Goal: Task Accomplishment & Management: Complete application form

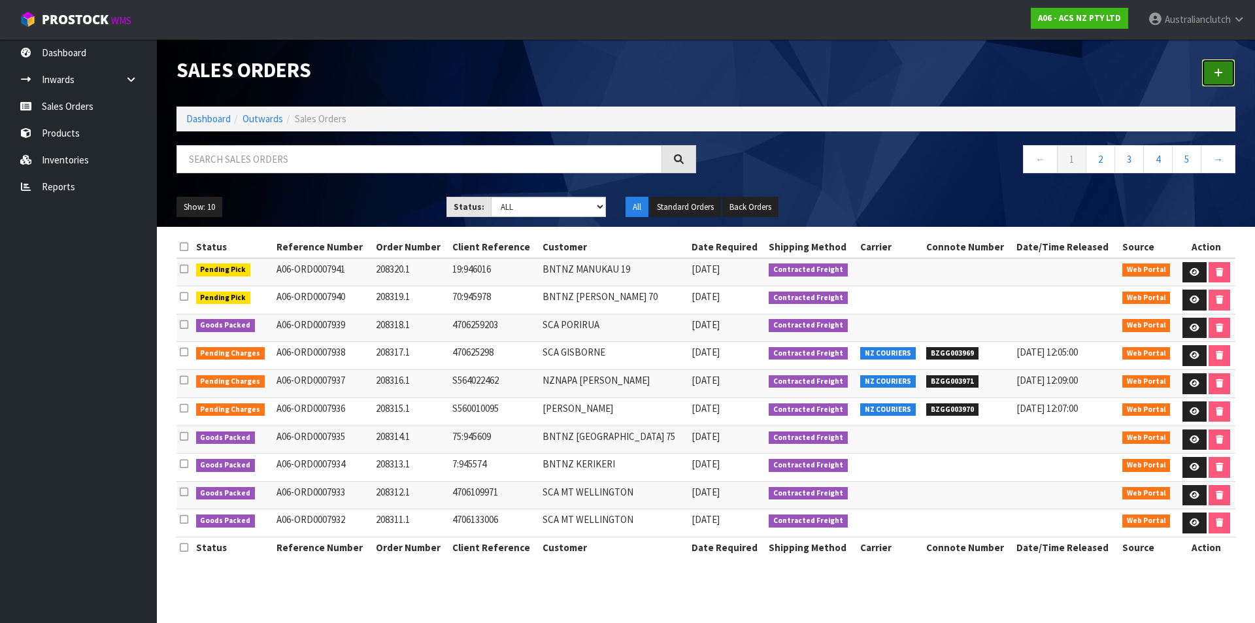
drag, startPoint x: 1218, startPoint y: 78, endPoint x: 1244, endPoint y: 84, distance: 26.9
click at [1218, 78] on link at bounding box center [1218, 73] width 34 height 28
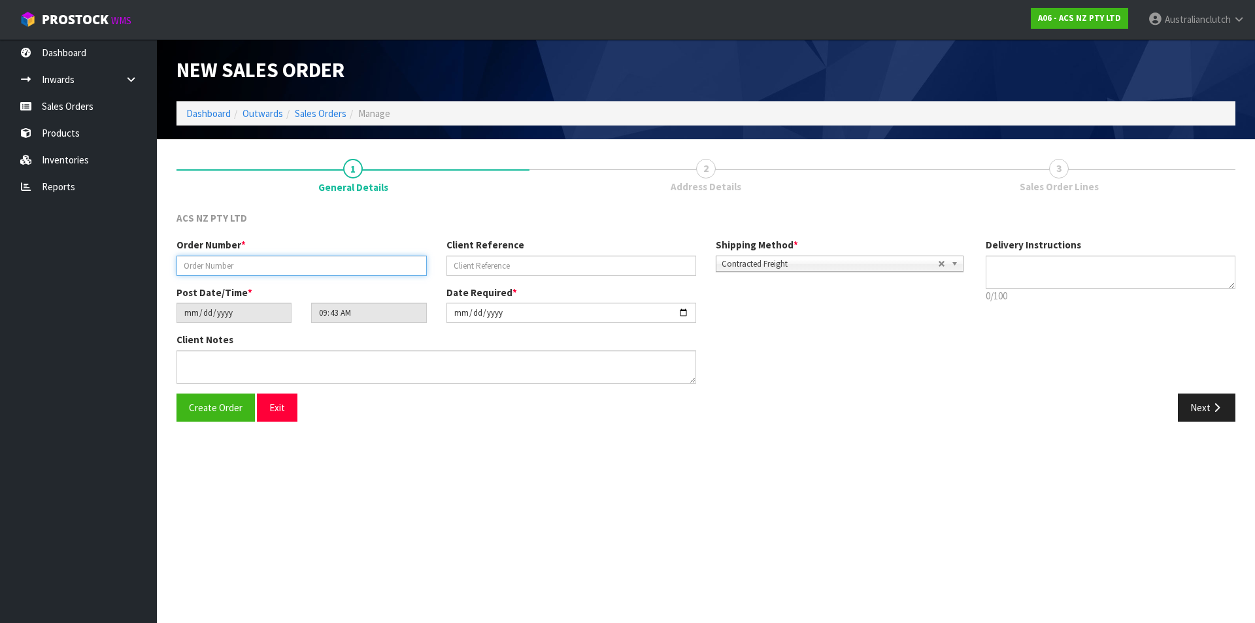
click at [209, 261] on input "text" at bounding box center [301, 265] width 250 height 20
type input "208321.1"
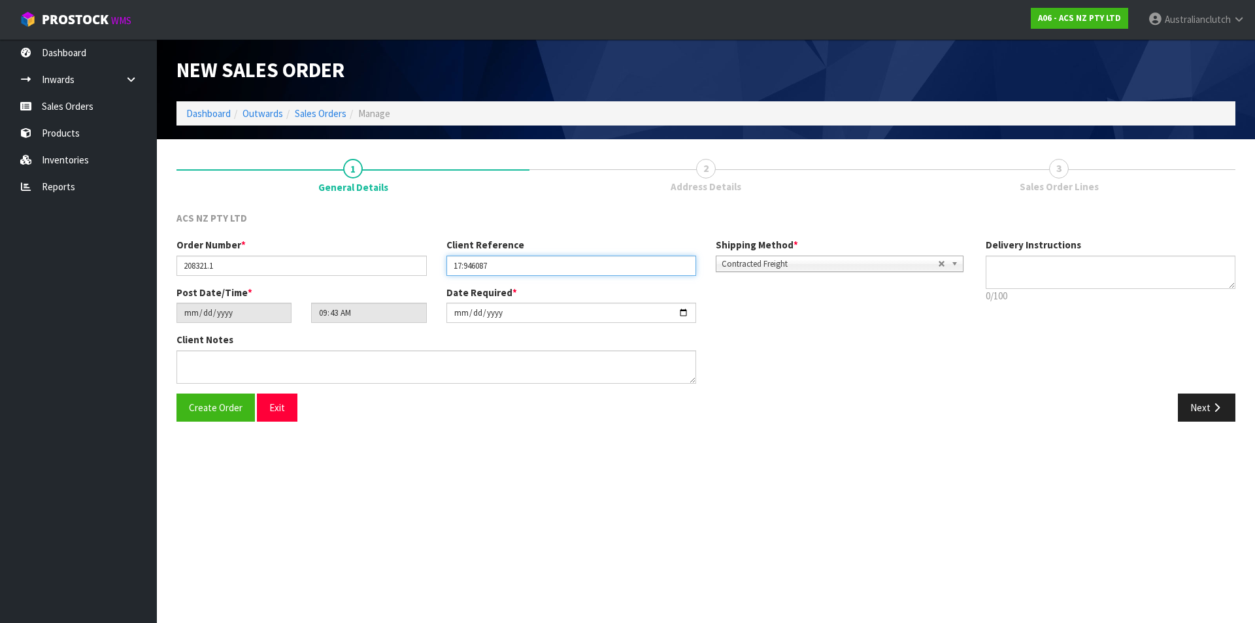
type input "17:946087"
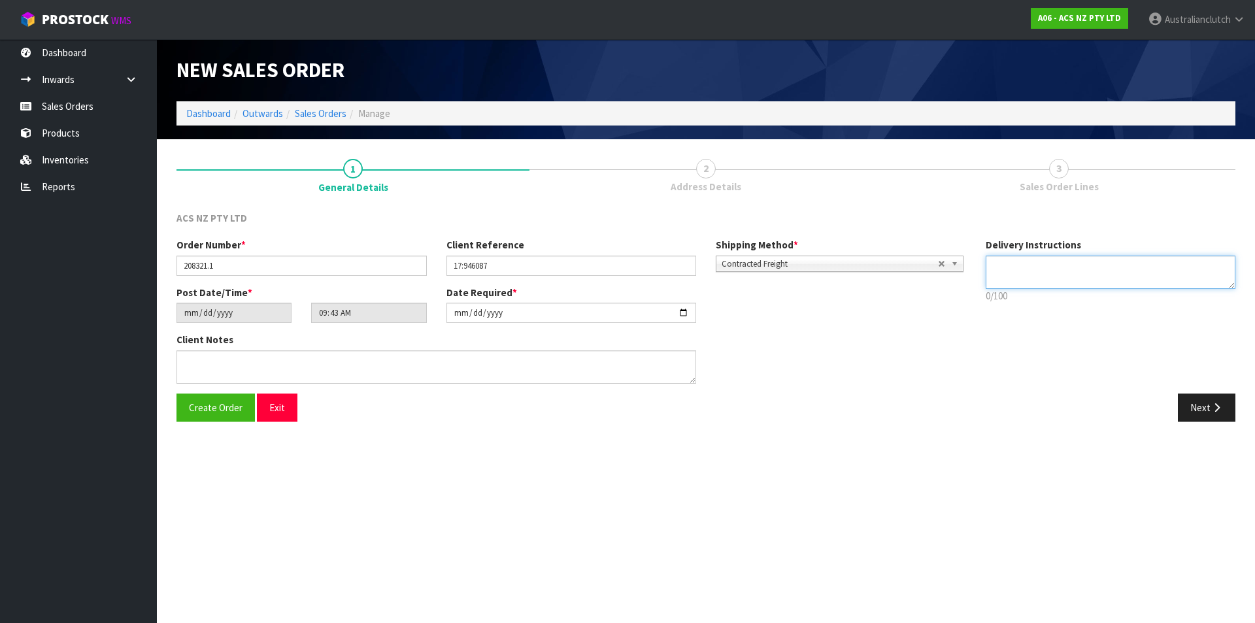
click at [1060, 276] on textarea at bounding box center [1110, 271] width 250 height 33
click at [780, 268] on span "Contracted Freight" at bounding box center [829, 264] width 216 height 16
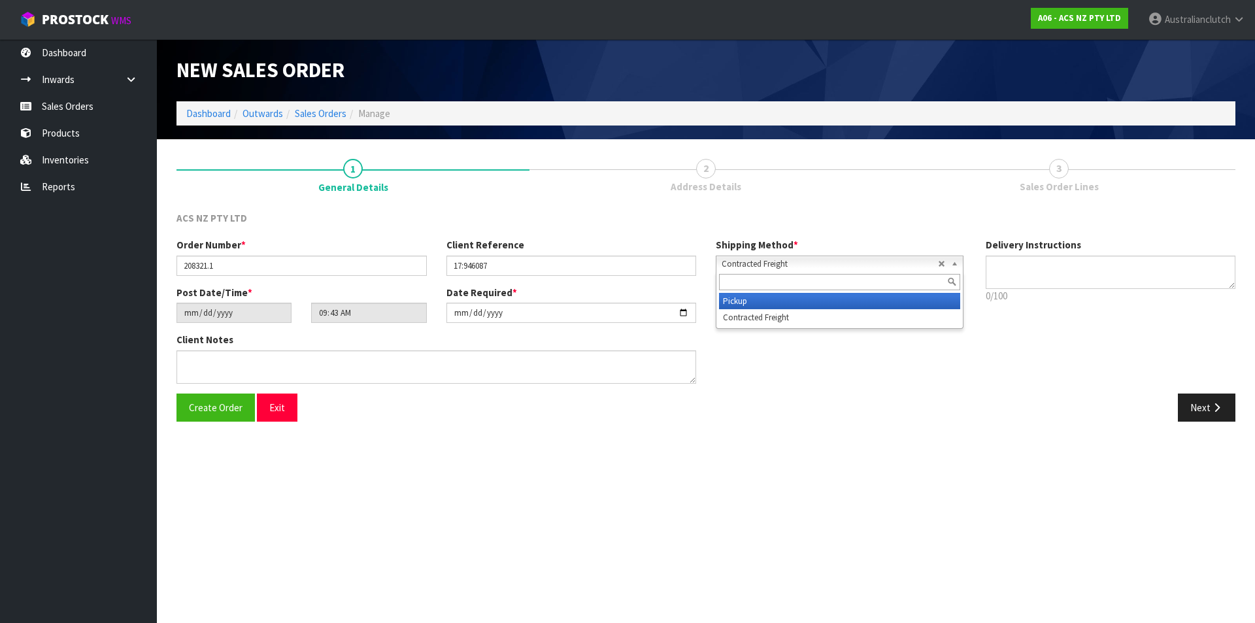
click at [783, 298] on li "Pickup" at bounding box center [839, 301] width 241 height 16
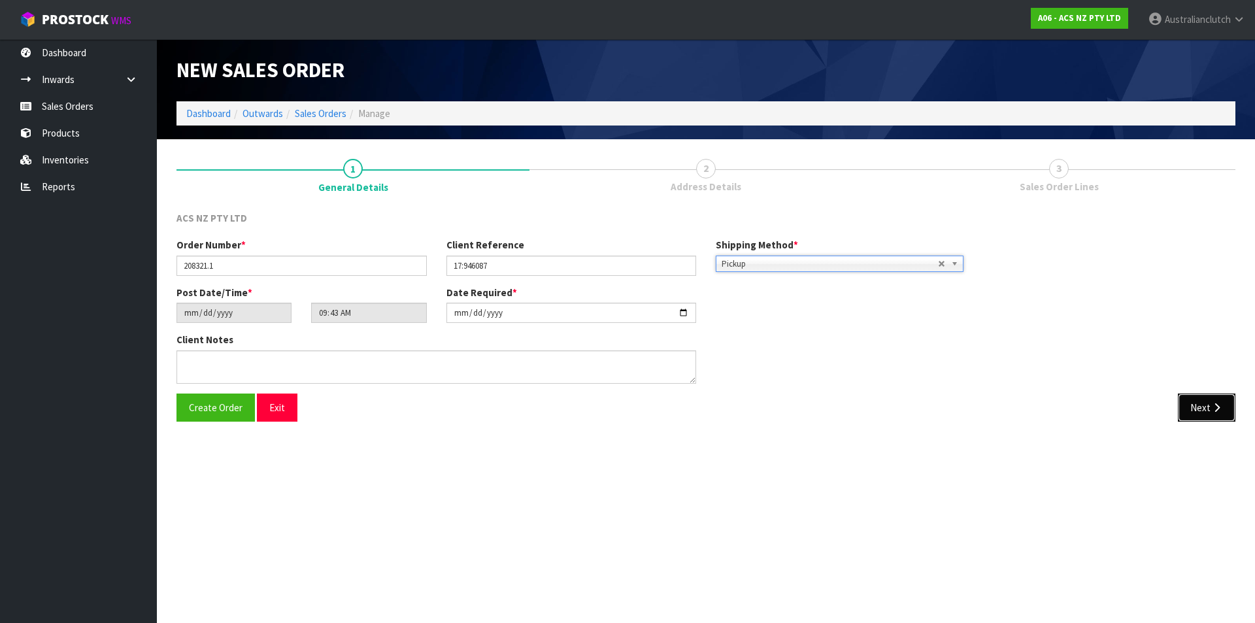
click at [1208, 410] on button "Next" at bounding box center [1206, 407] width 58 height 28
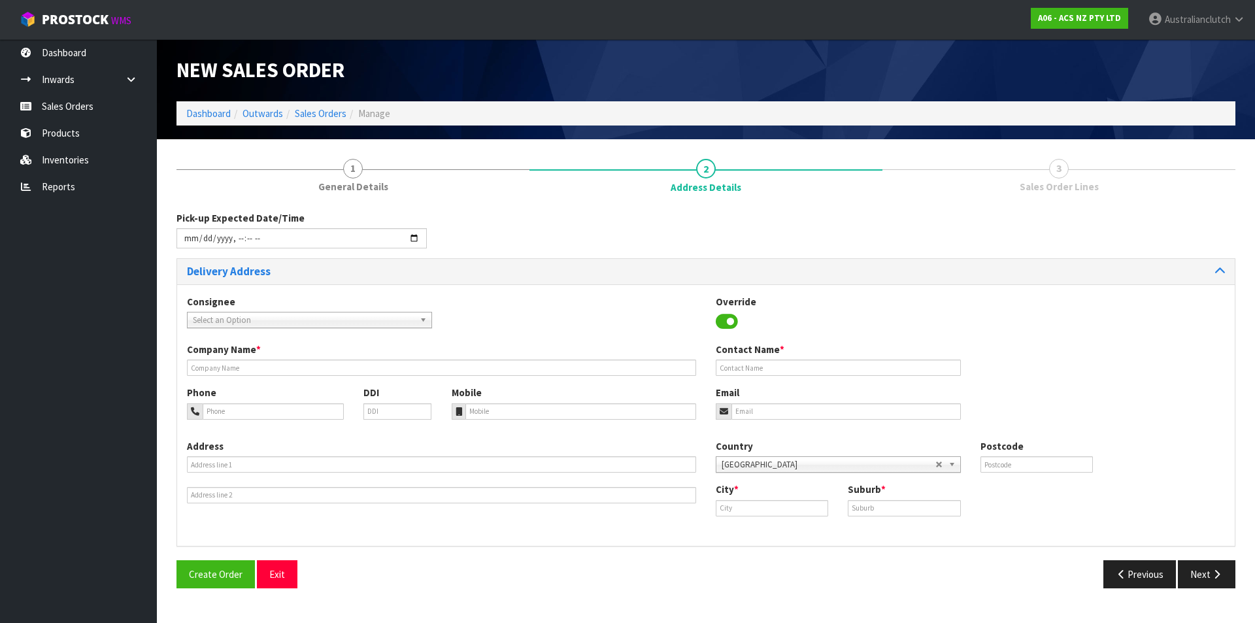
click at [284, 314] on span "Select an Option" at bounding box center [304, 320] width 222 height 16
type input "200623"
click at [368, 357] on li "200623 - BNTNZ EAST TAMAKI 17" at bounding box center [309, 357] width 239 height 16
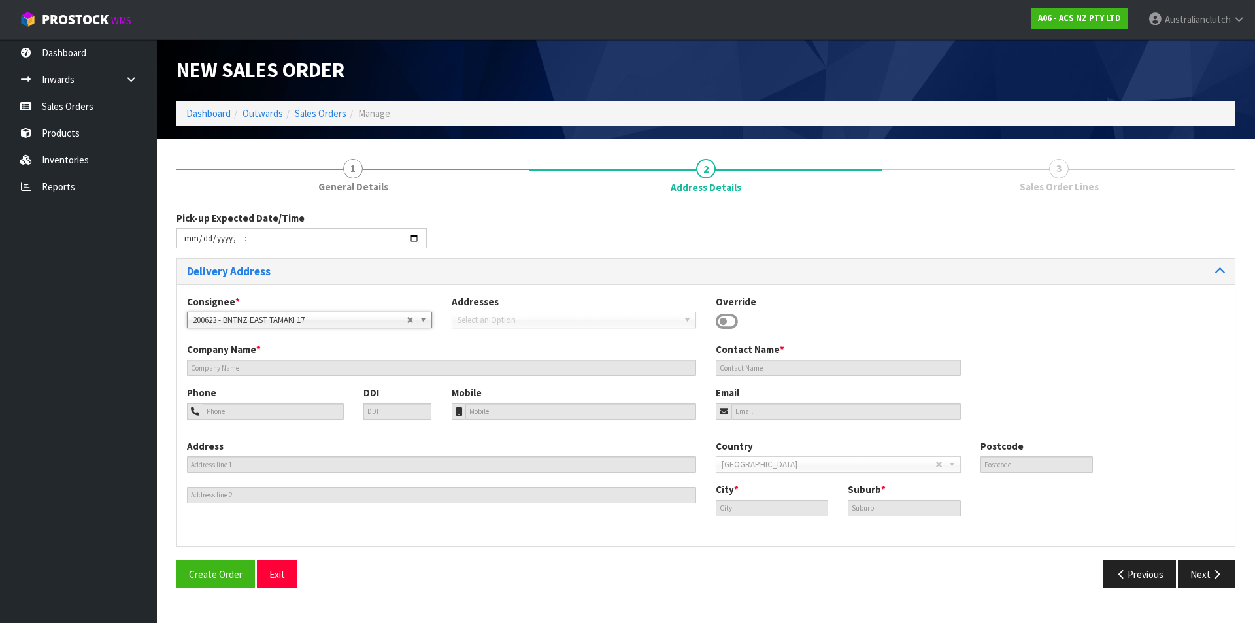
type input "BNTNZ EAST TAMAKI 17"
type input "[STREET_ADDRESS]"
type input "2013"
type input "[GEOGRAPHIC_DATA]"
type input "EAST TAMAKI"
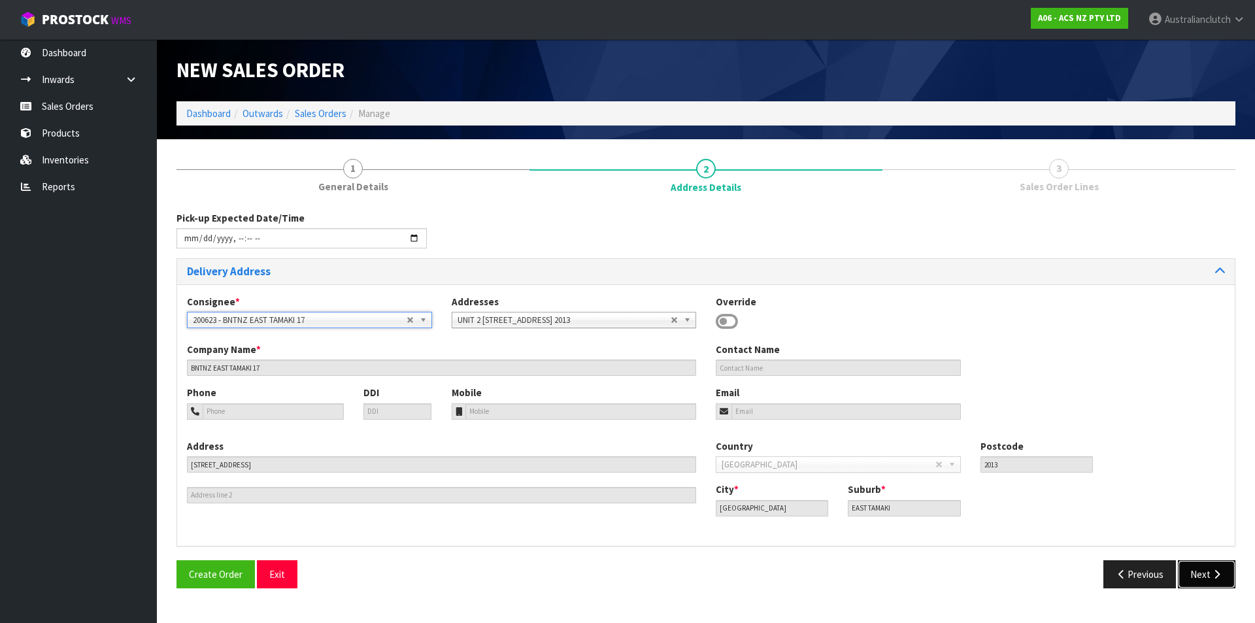
click at [1215, 565] on button "Next" at bounding box center [1206, 574] width 58 height 28
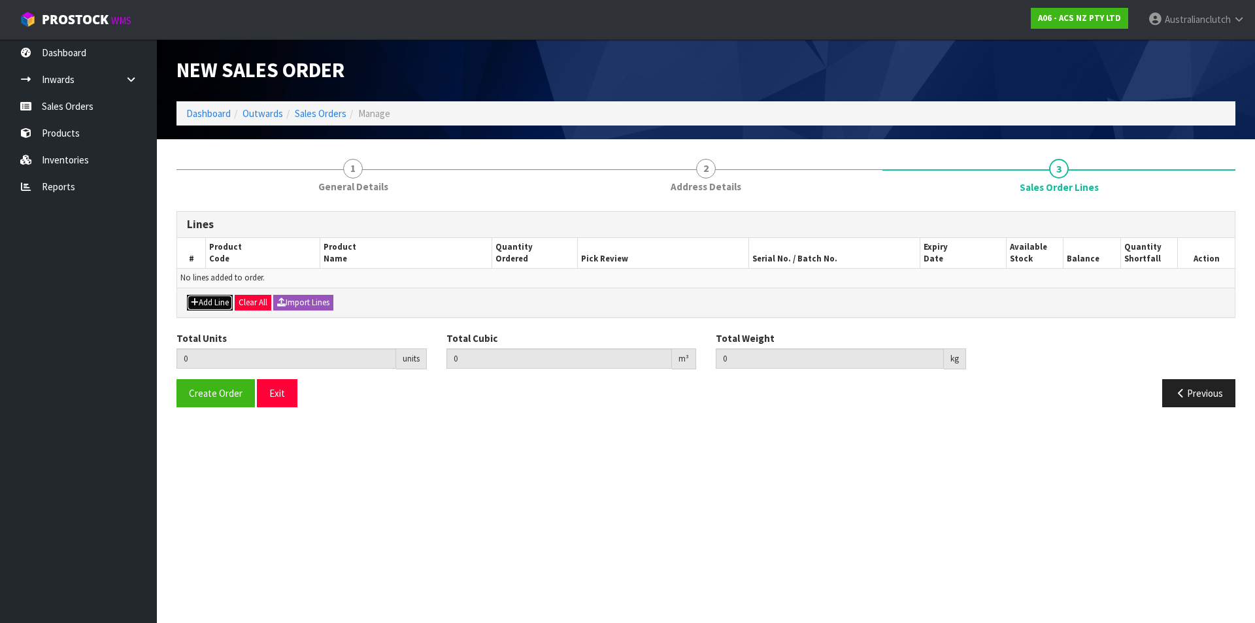
click at [216, 305] on button "Add Line" at bounding box center [210, 303] width 46 height 16
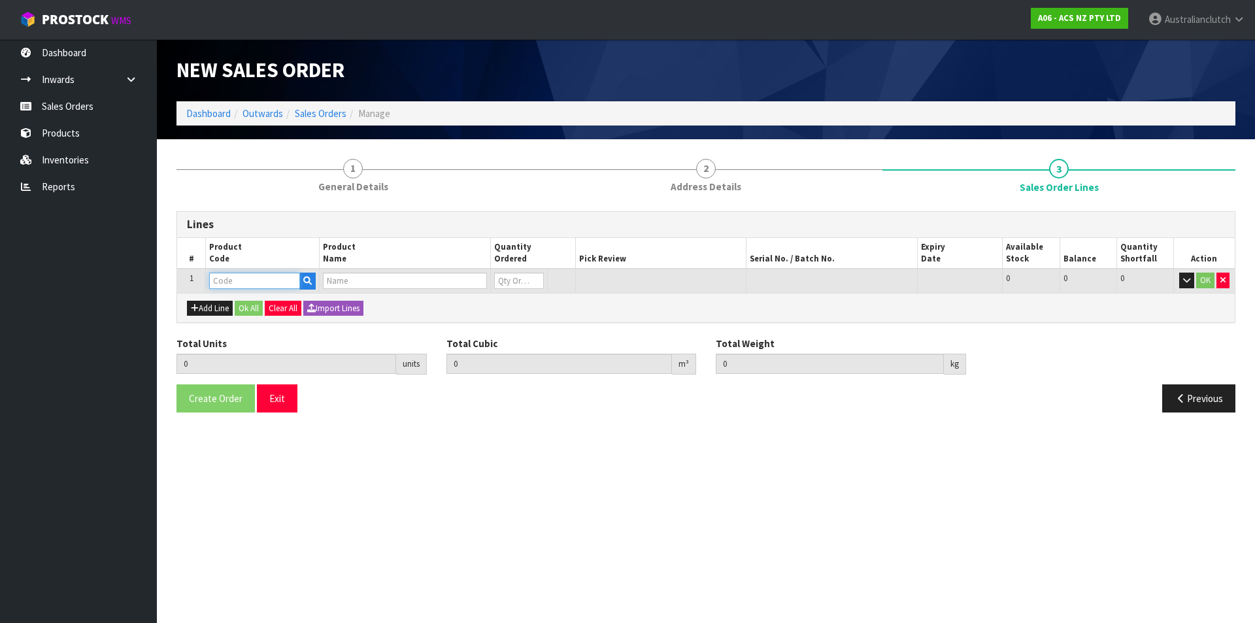
click at [237, 280] on input "text" at bounding box center [254, 280] width 91 height 16
type input "ATFKMI09-02"
type input "0.000000"
type input "0.000"
type input "C/FORK KIT MITSUBISHI"
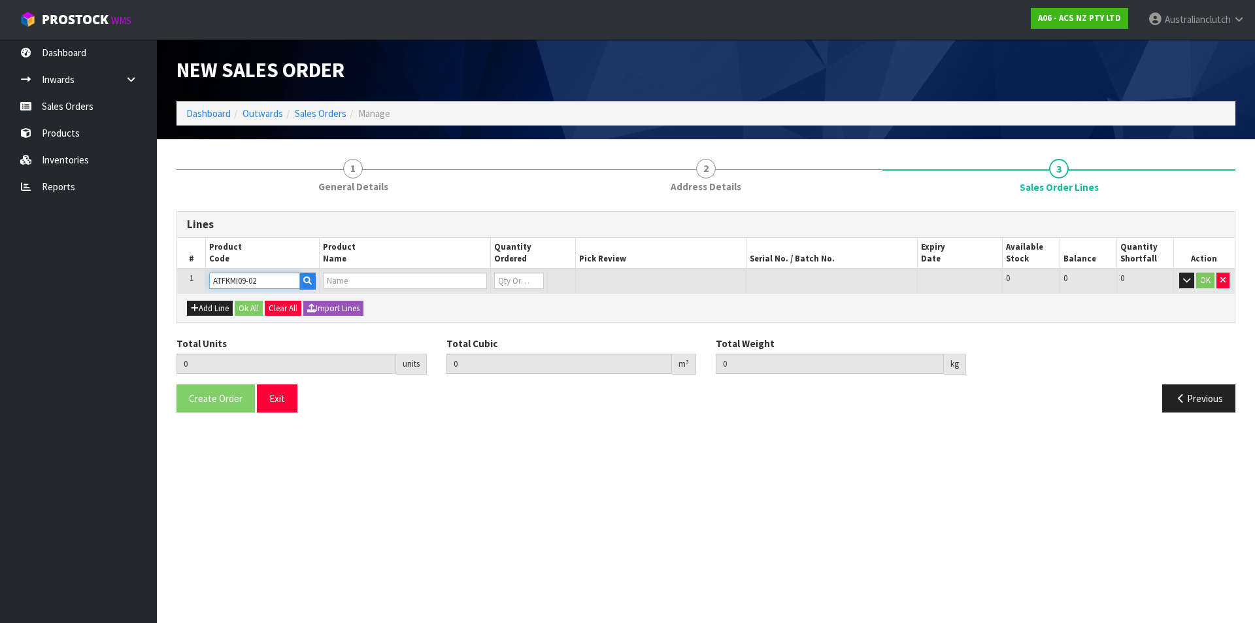
type input "0"
type input "ATFKMI09-02"
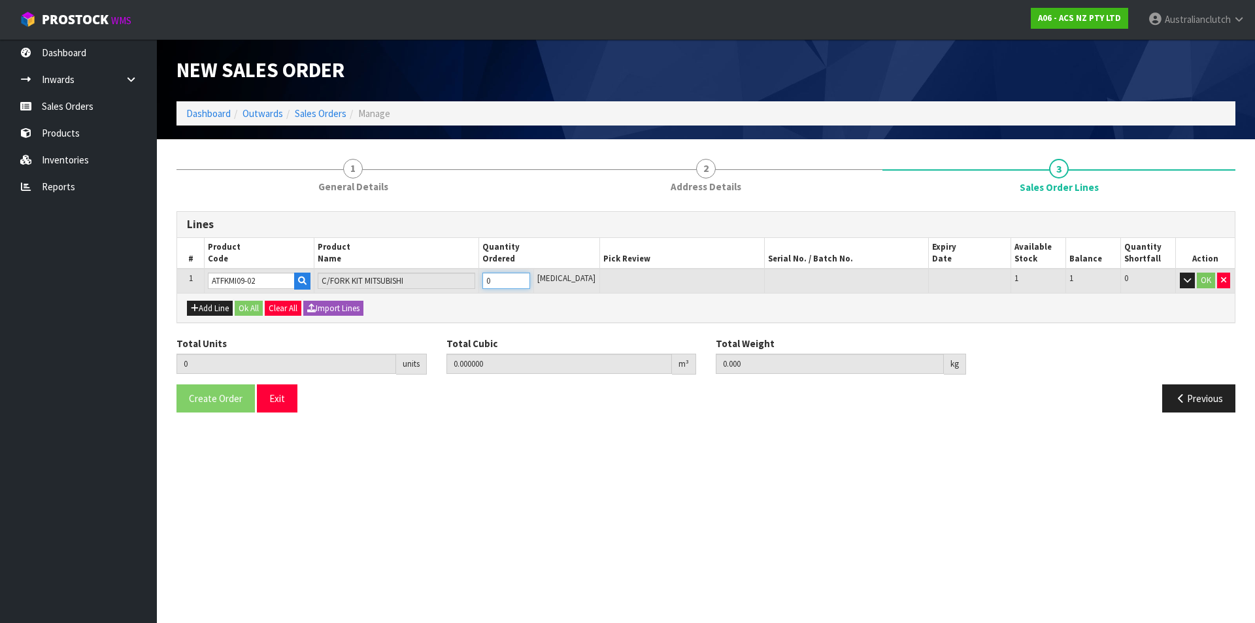
type input "1"
type input "0.003887"
type input "0.7"
type input "1"
click at [530, 275] on input "1" at bounding box center [506, 280] width 48 height 16
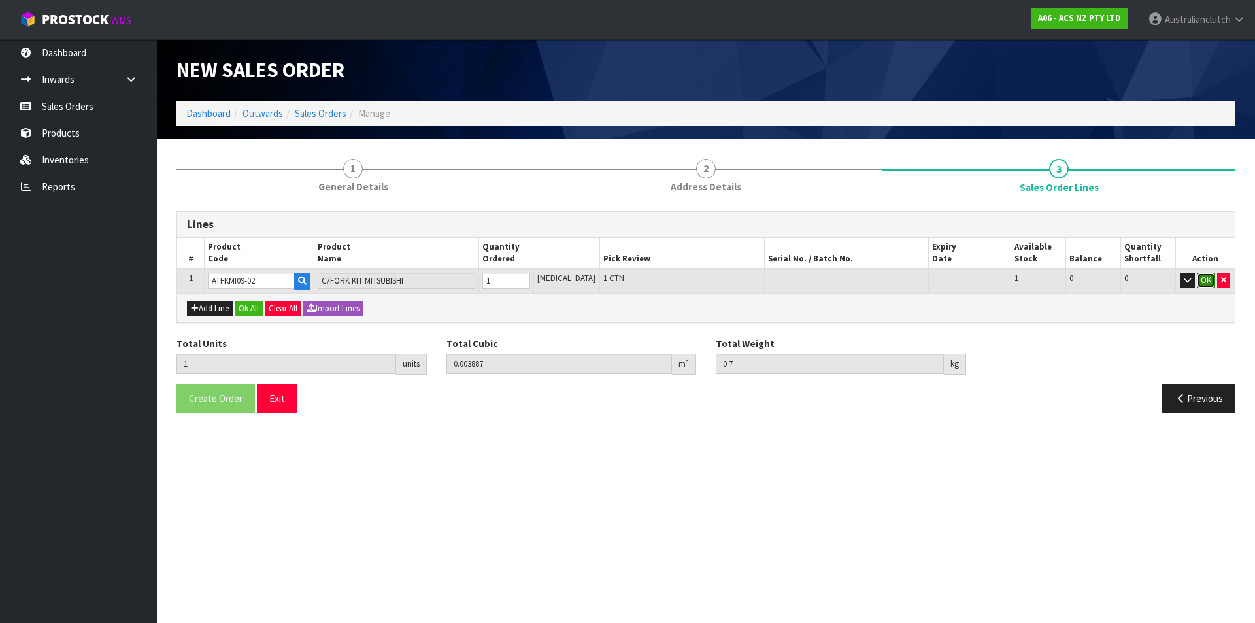
click at [1214, 286] on button "OK" at bounding box center [1205, 280] width 18 height 16
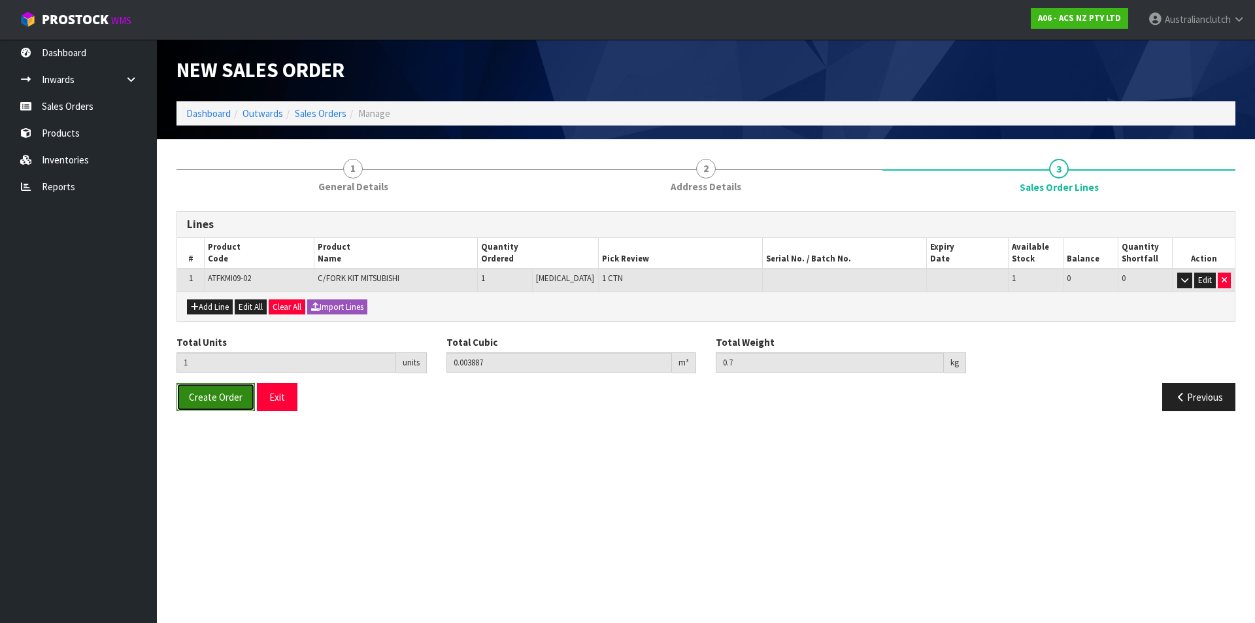
click at [222, 399] on span "Create Order" at bounding box center [216, 397] width 54 height 12
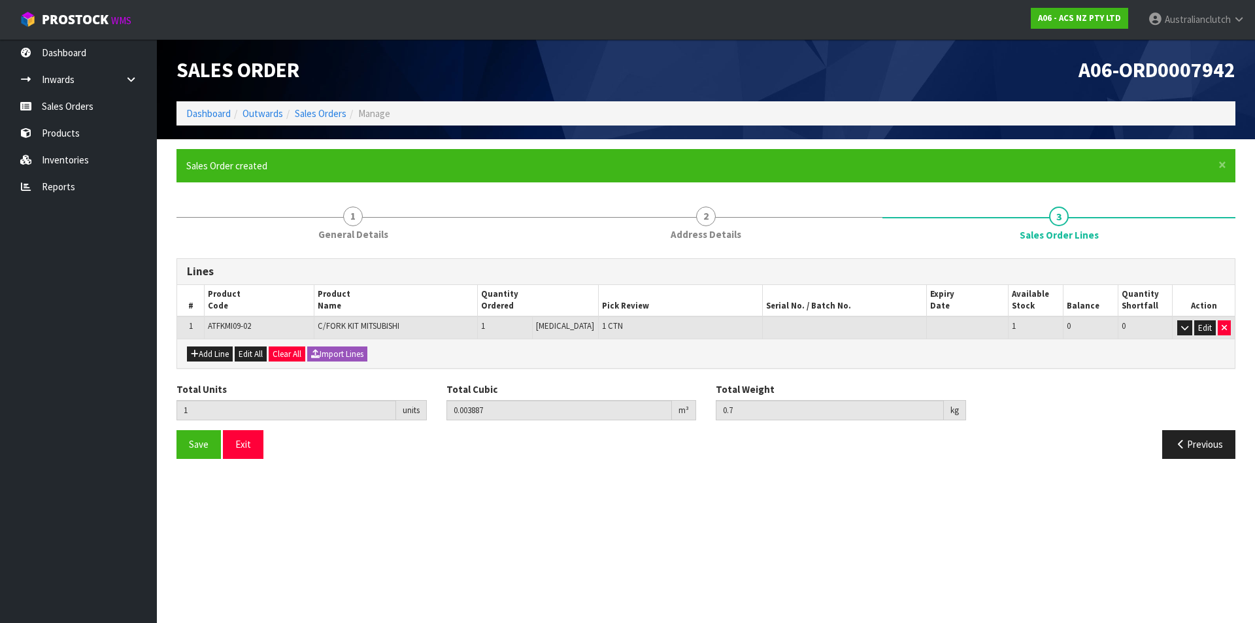
drag, startPoint x: 389, startPoint y: 590, endPoint x: 378, endPoint y: 385, distance: 205.5
click at [389, 590] on section "Edit Sales Order A06-ORD0007942 Dashboard Outwards Sales Orders Manage Sales Or…" at bounding box center [627, 311] width 1255 height 623
